Goal: Information Seeking & Learning: Learn about a topic

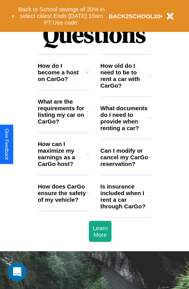
scroll to position [945, 0]
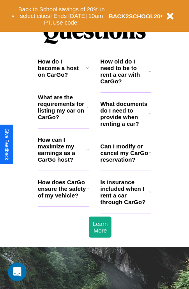
click at [63, 162] on h3 "How can I maximize my earnings as a CarGo host?" at bounding box center [62, 149] width 49 height 27
click at [150, 156] on icon at bounding box center [150, 153] width 2 height 6
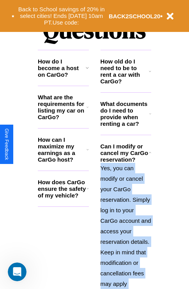
click at [126, 221] on p "Yes, you can modify or cancel your CarGo reservation. Simply log in to your Car…" at bounding box center [126, 242] width 51 height 158
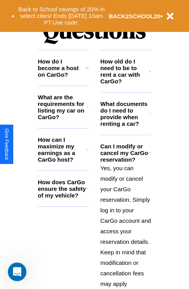
click at [126, 84] on h3 "How old do I need to be to rent a car with CarGo?" at bounding box center [125, 71] width 49 height 27
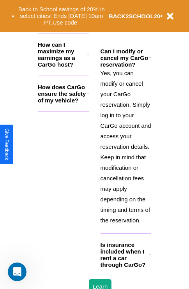
click at [126, 267] on h3 "Is insurance included when I rent a car through CarGo?" at bounding box center [125, 255] width 49 height 27
click at [63, 67] on h3 "How can I maximize my earnings as a CarGo host?" at bounding box center [62, 54] width 49 height 27
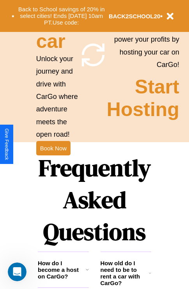
click at [150, 276] on icon at bounding box center [150, 273] width 2 height 6
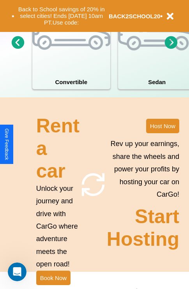
scroll to position [607, 0]
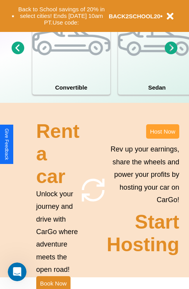
click at [163, 139] on button "Host Now" at bounding box center [162, 131] width 33 height 14
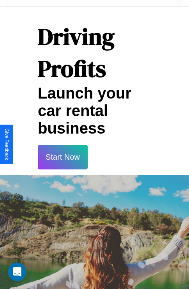
scroll to position [1147, 0]
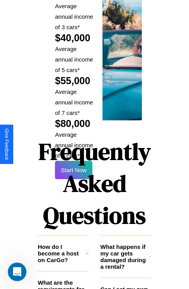
click at [74, 144] on h1 "Frequently Asked Questions" at bounding box center [94, 184] width 113 height 104
